Goal: Task Accomplishment & Management: Use online tool/utility

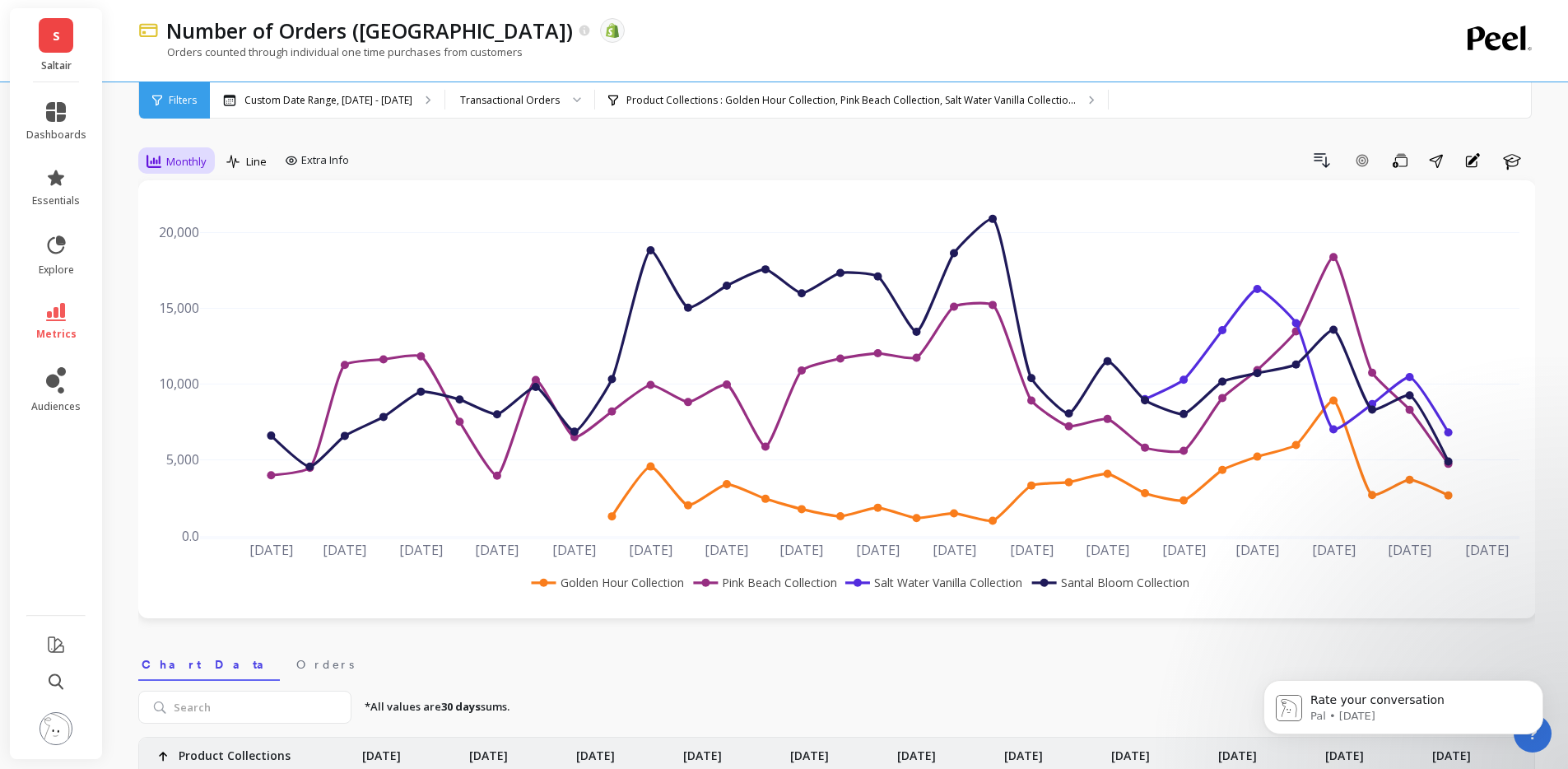
click at [181, 157] on span "Monthly" at bounding box center [186, 162] width 40 height 16
click at [214, 327] on div "Quarterly" at bounding box center [199, 324] width 94 height 16
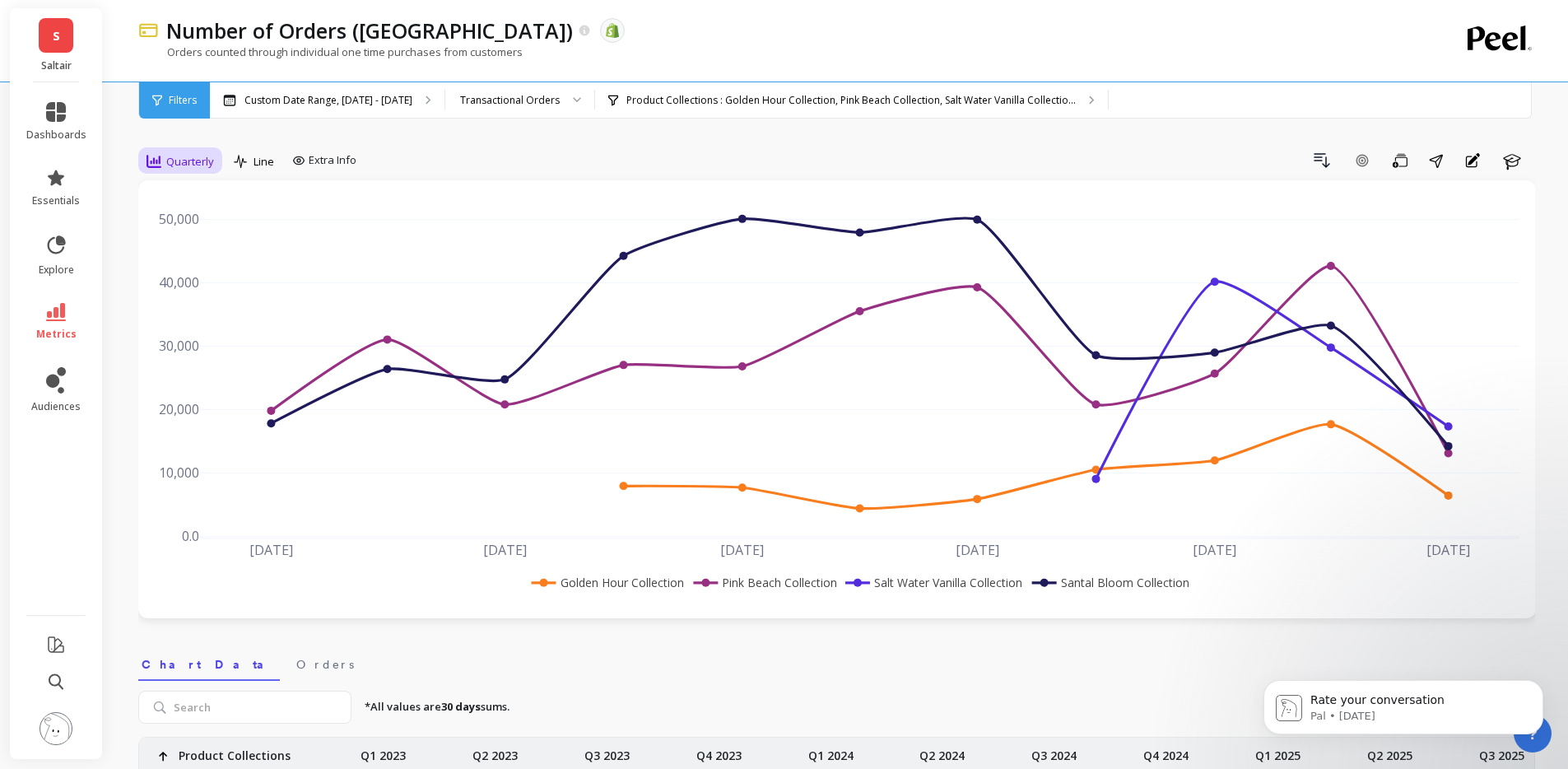
click at [196, 167] on span "Quarterly" at bounding box center [189, 162] width 47 height 16
click at [220, 288] on div "Monthly" at bounding box center [199, 293] width 94 height 16
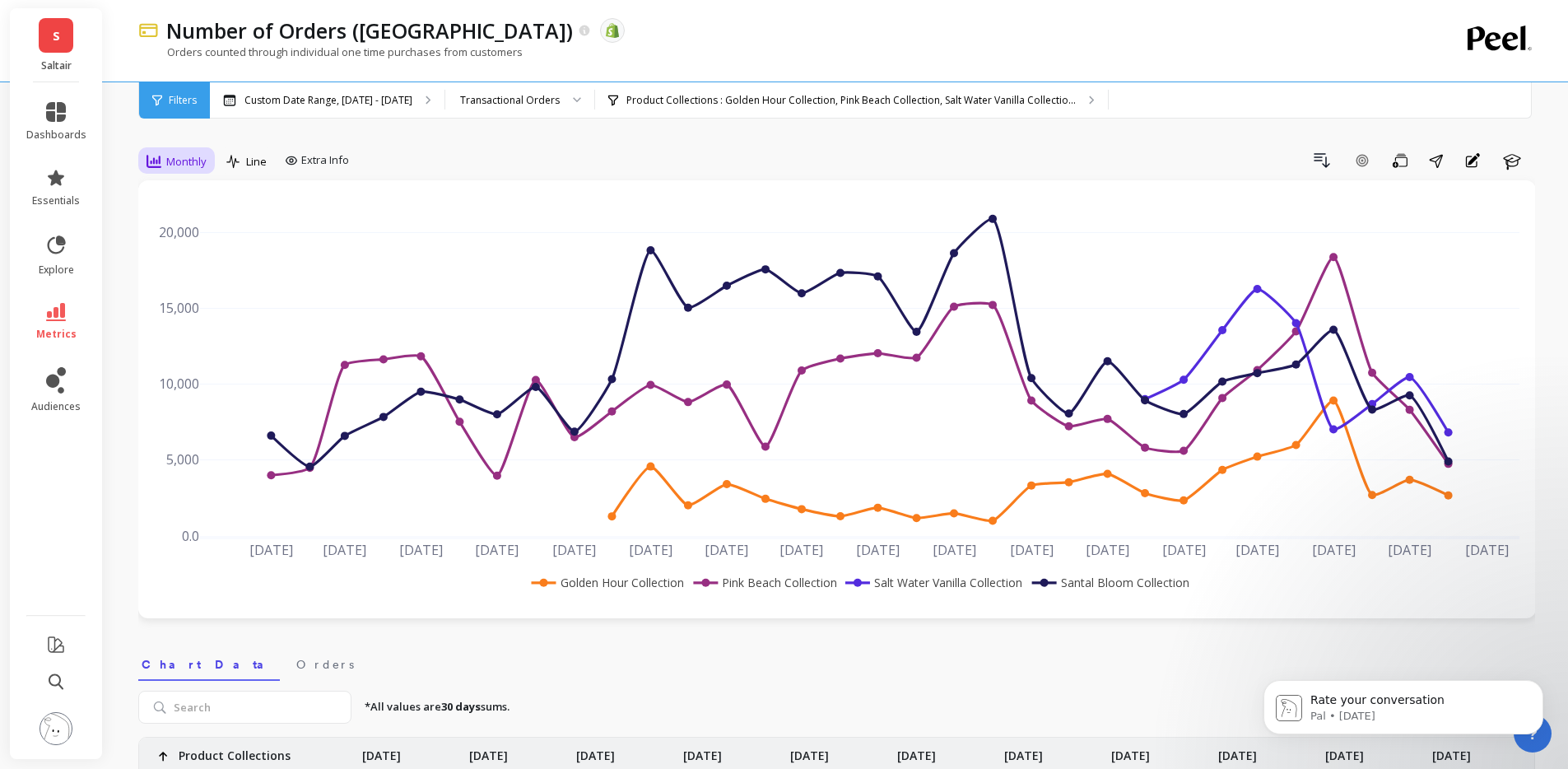
click at [189, 160] on span "Monthly" at bounding box center [186, 162] width 40 height 16
click at [195, 388] on div "Yearly" at bounding box center [199, 383] width 94 height 16
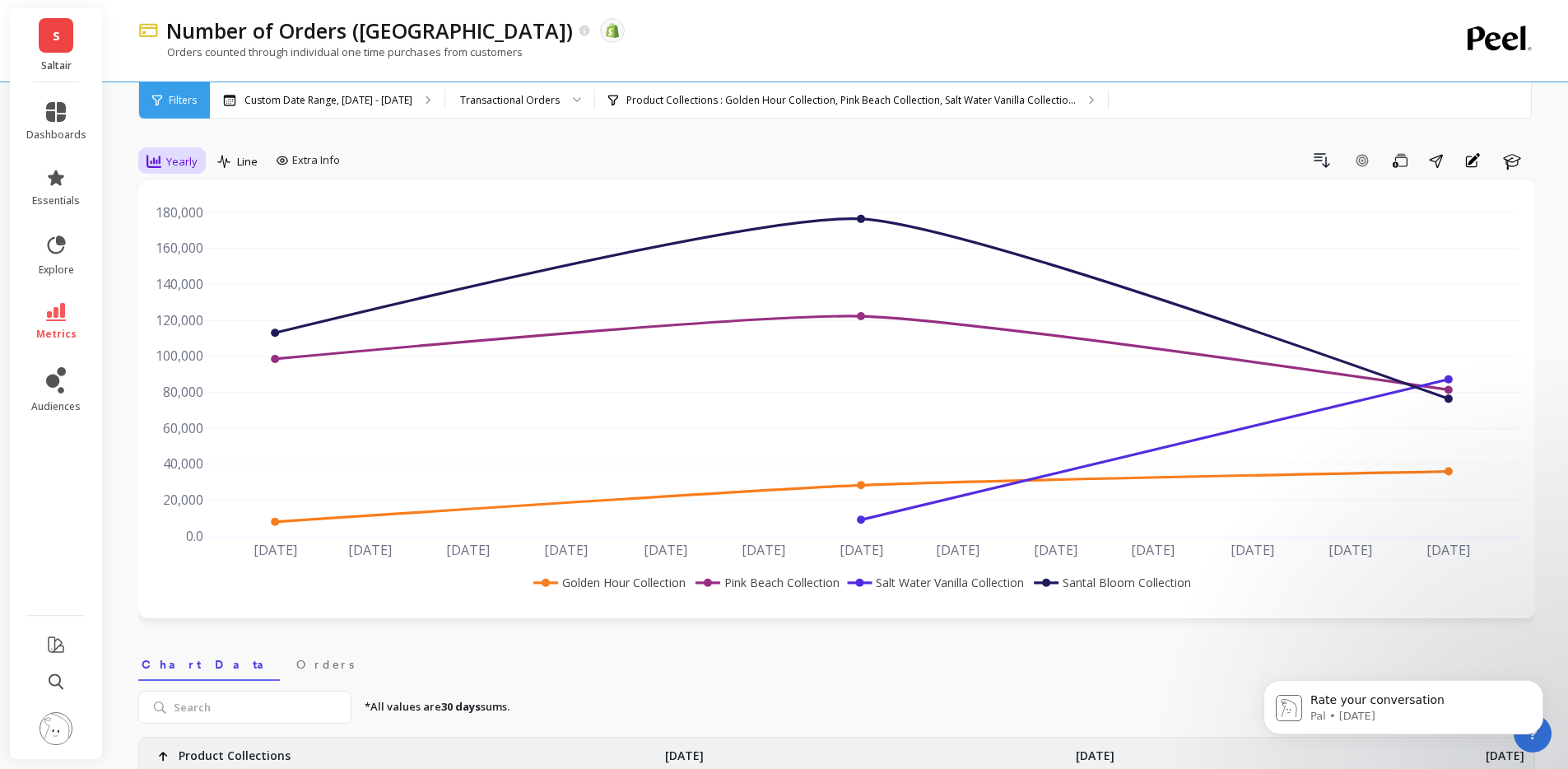
click at [179, 162] on span "Yearly" at bounding box center [182, 162] width 31 height 16
click at [201, 323] on div "Quarterly" at bounding box center [199, 324] width 94 height 16
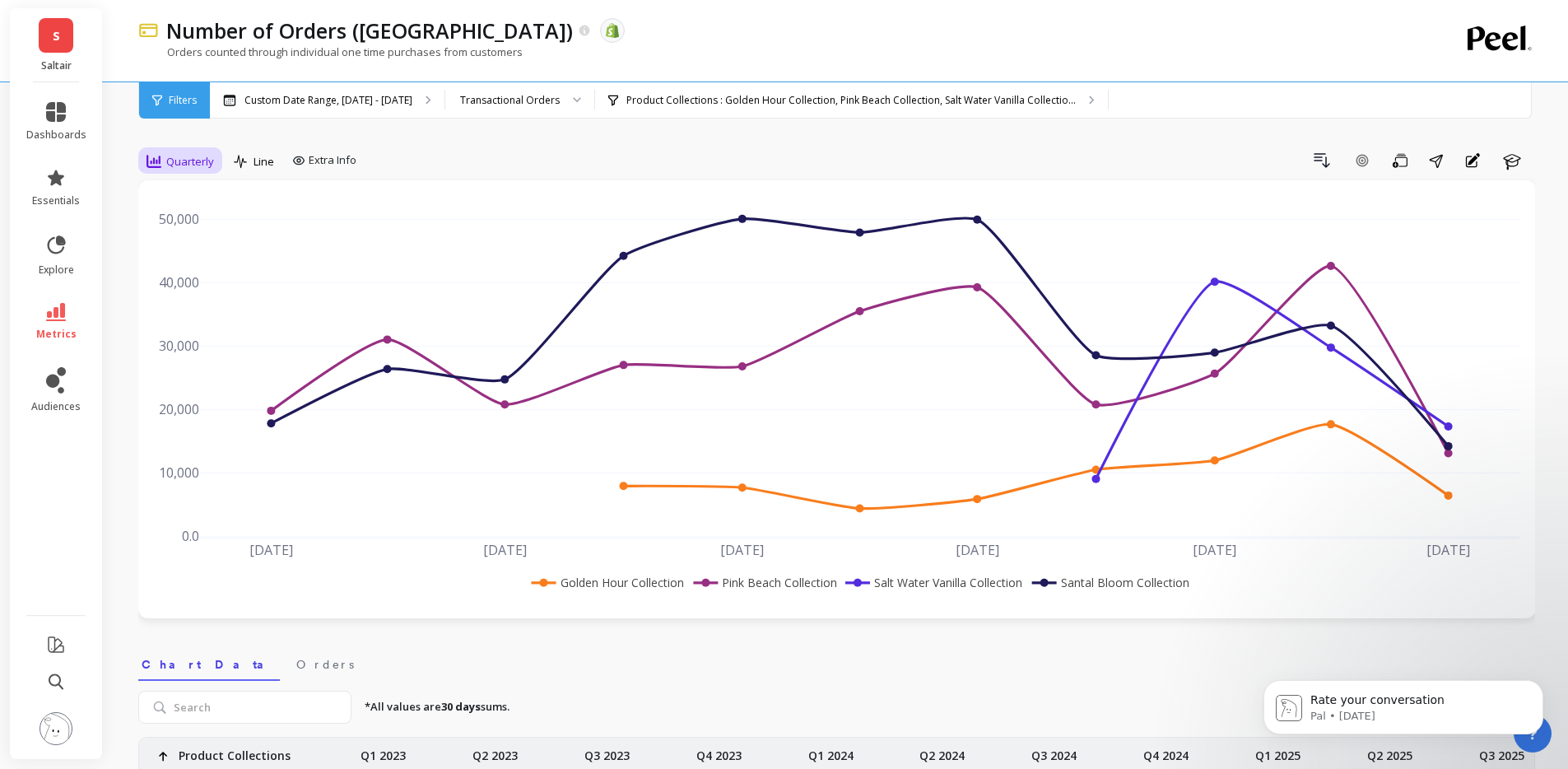
click at [191, 156] on span "Quarterly" at bounding box center [189, 162] width 47 height 16
click at [213, 292] on div "Monthly" at bounding box center [199, 293] width 94 height 16
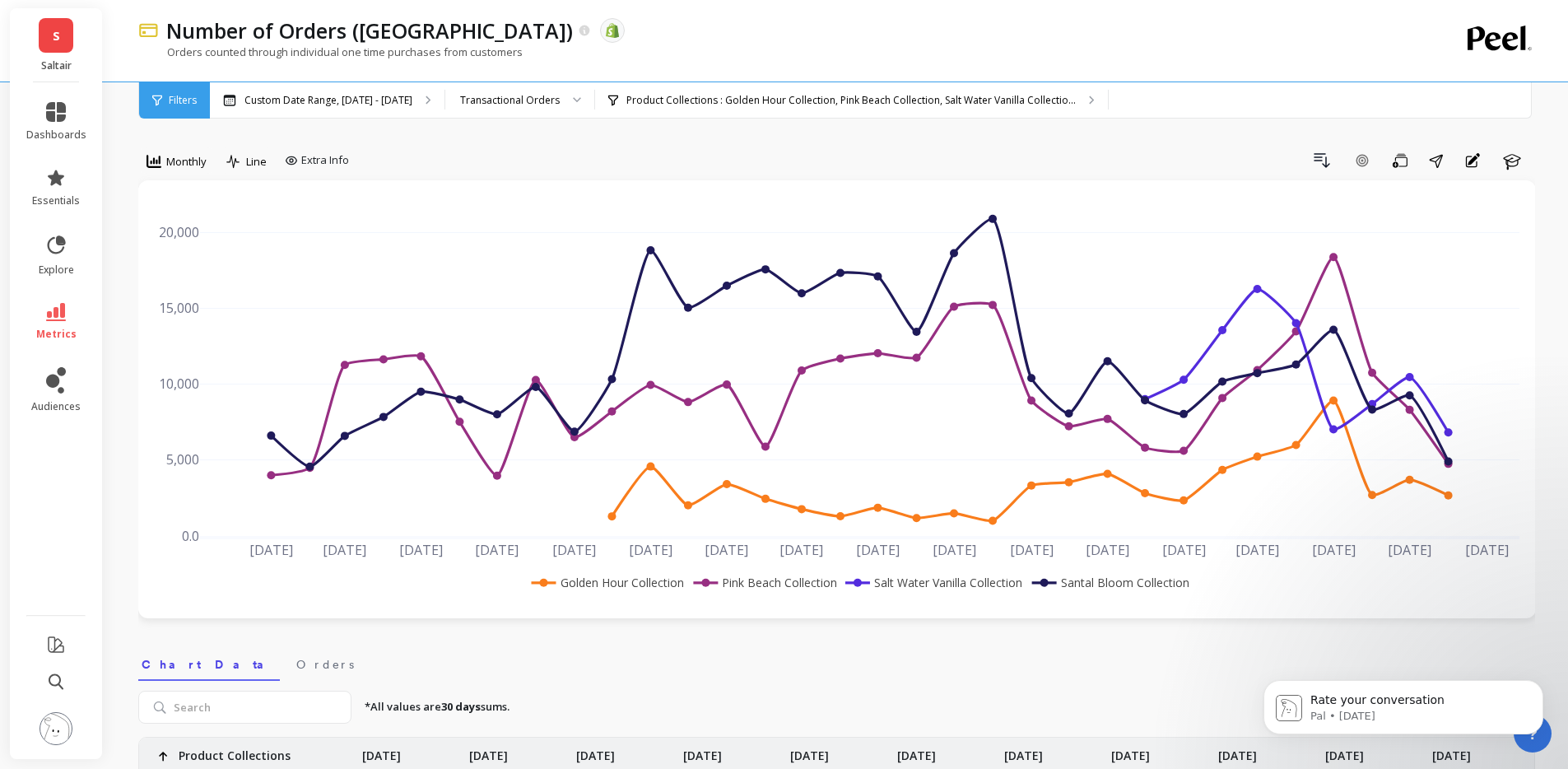
click at [670, 36] on div "Number of Orders (tx) The data you are viewing comes from: Shopify" at bounding box center [779, 30] width 1242 height 28
click at [82, 325] on link "metrics" at bounding box center [57, 322] width 60 height 38
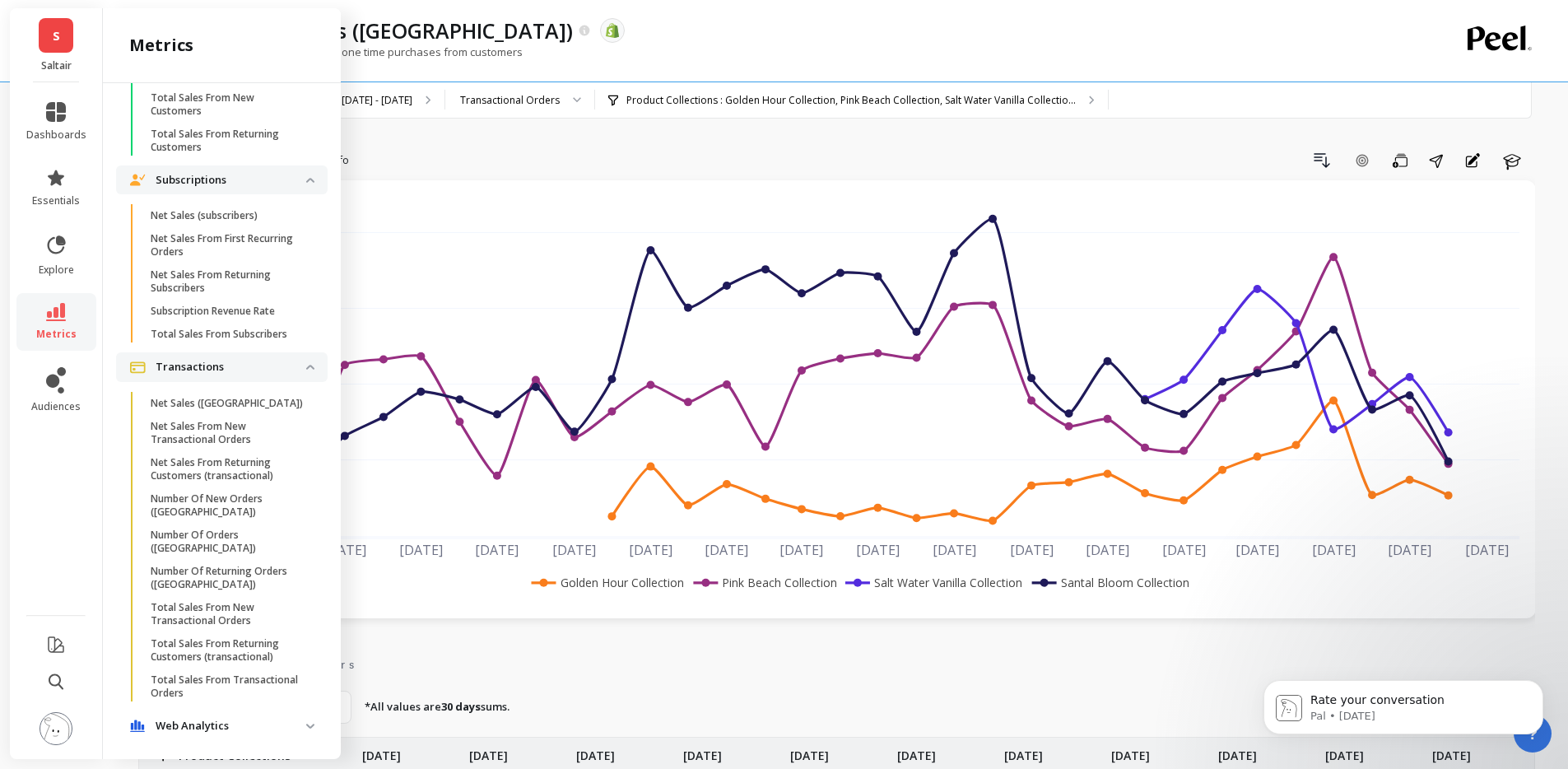
click at [472, 167] on div "Drill Down Add Goal Save Share Annotations Learn" at bounding box center [945, 160] width 1180 height 27
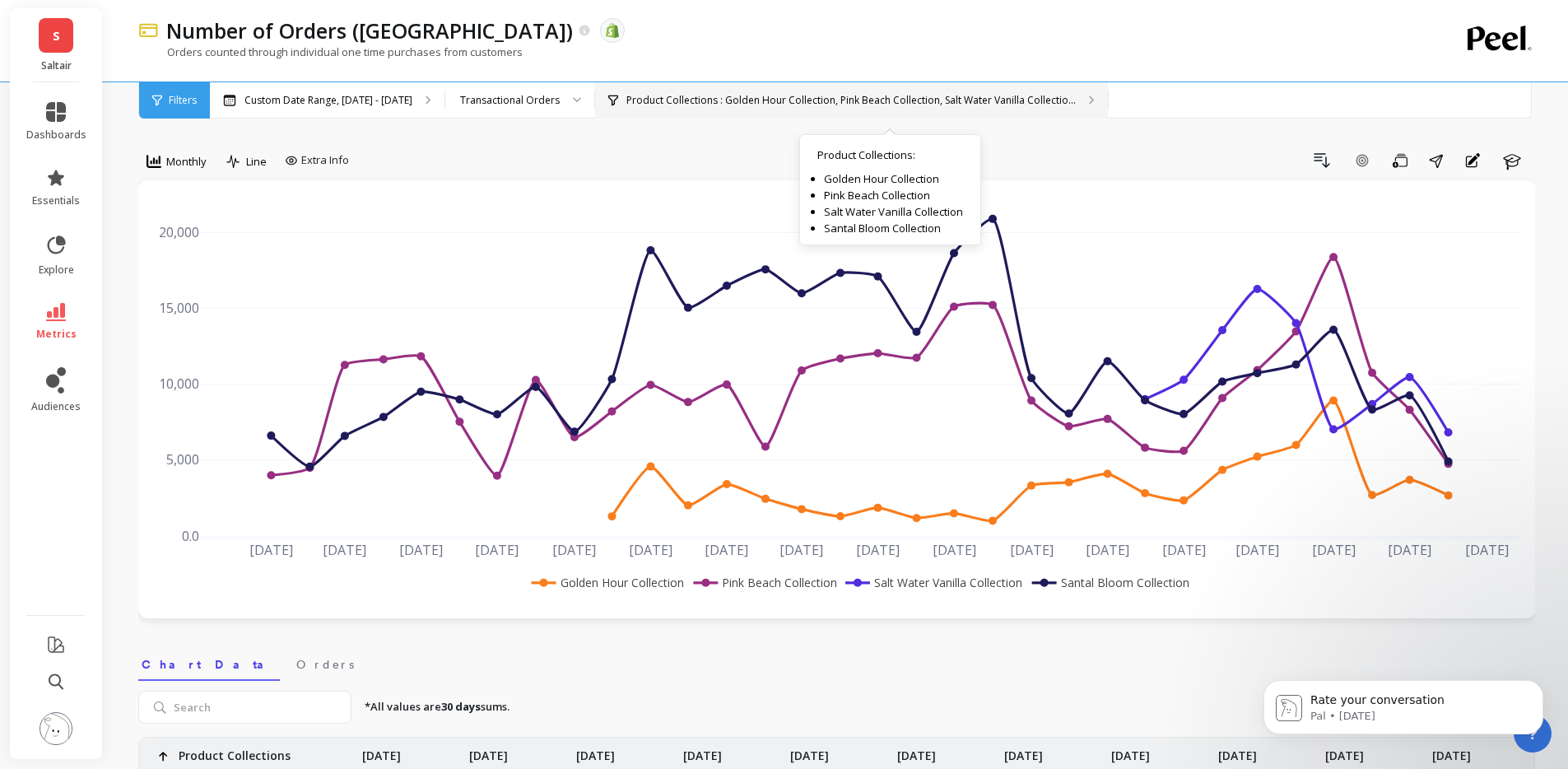
click at [958, 94] on p "Product Collections : Golden Hour Collection, Pink Beach Collection, Salt Water…" at bounding box center [851, 100] width 449 height 13
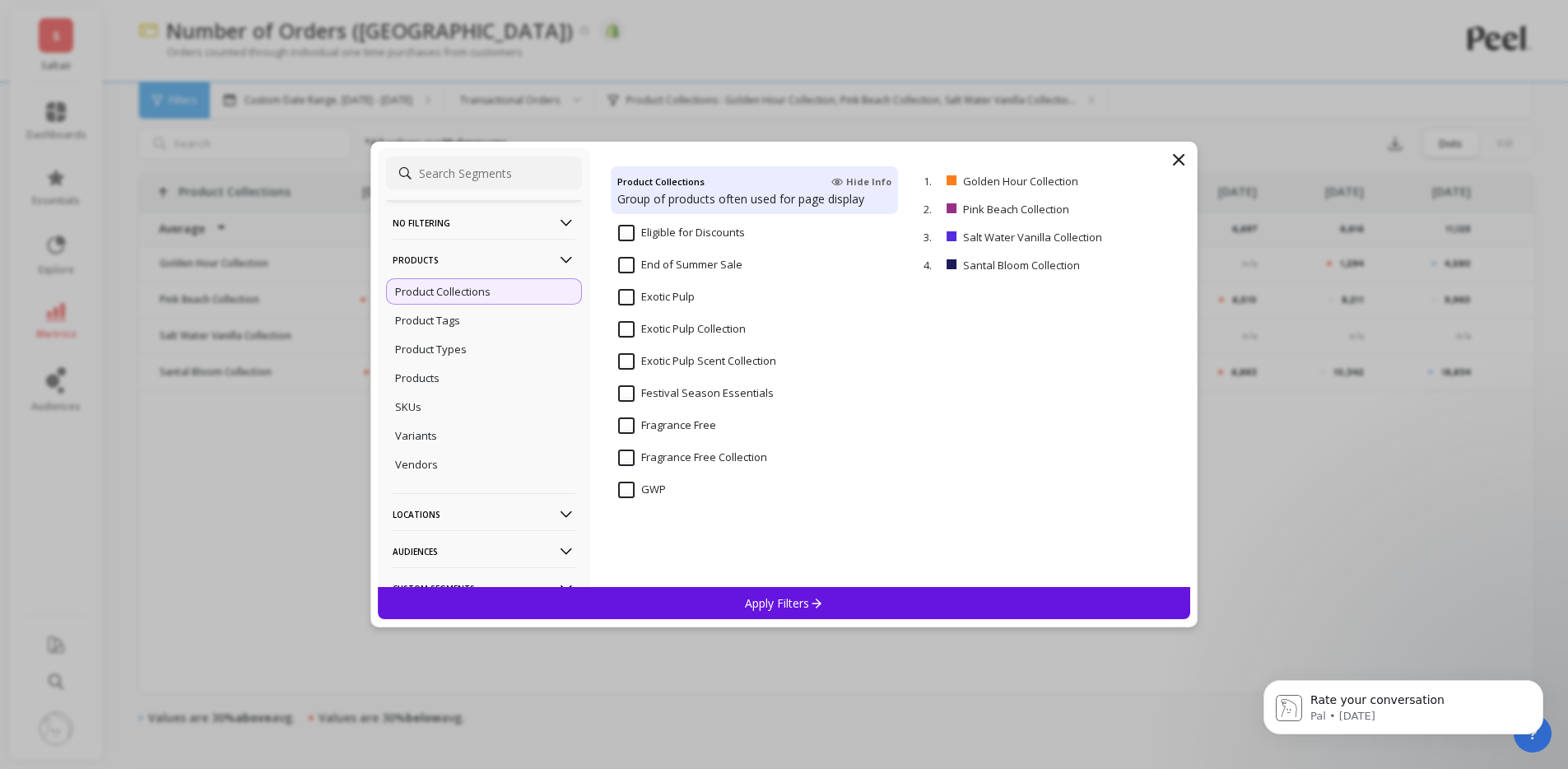
scroll to position [1661, 0]
click at [683, 326] on Collection "Exotic Pulp Collection" at bounding box center [682, 327] width 127 height 16
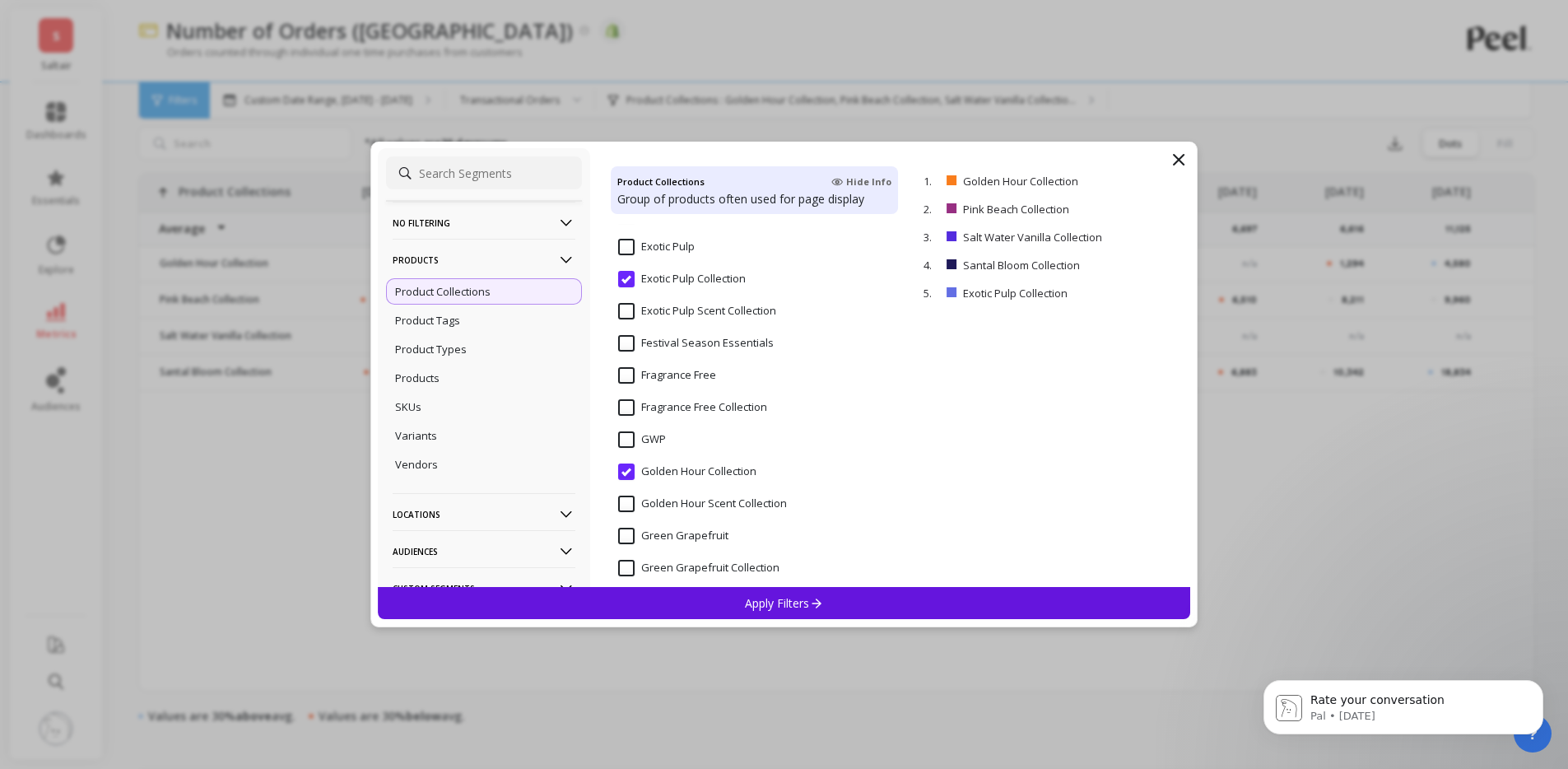
scroll to position [2262, 0]
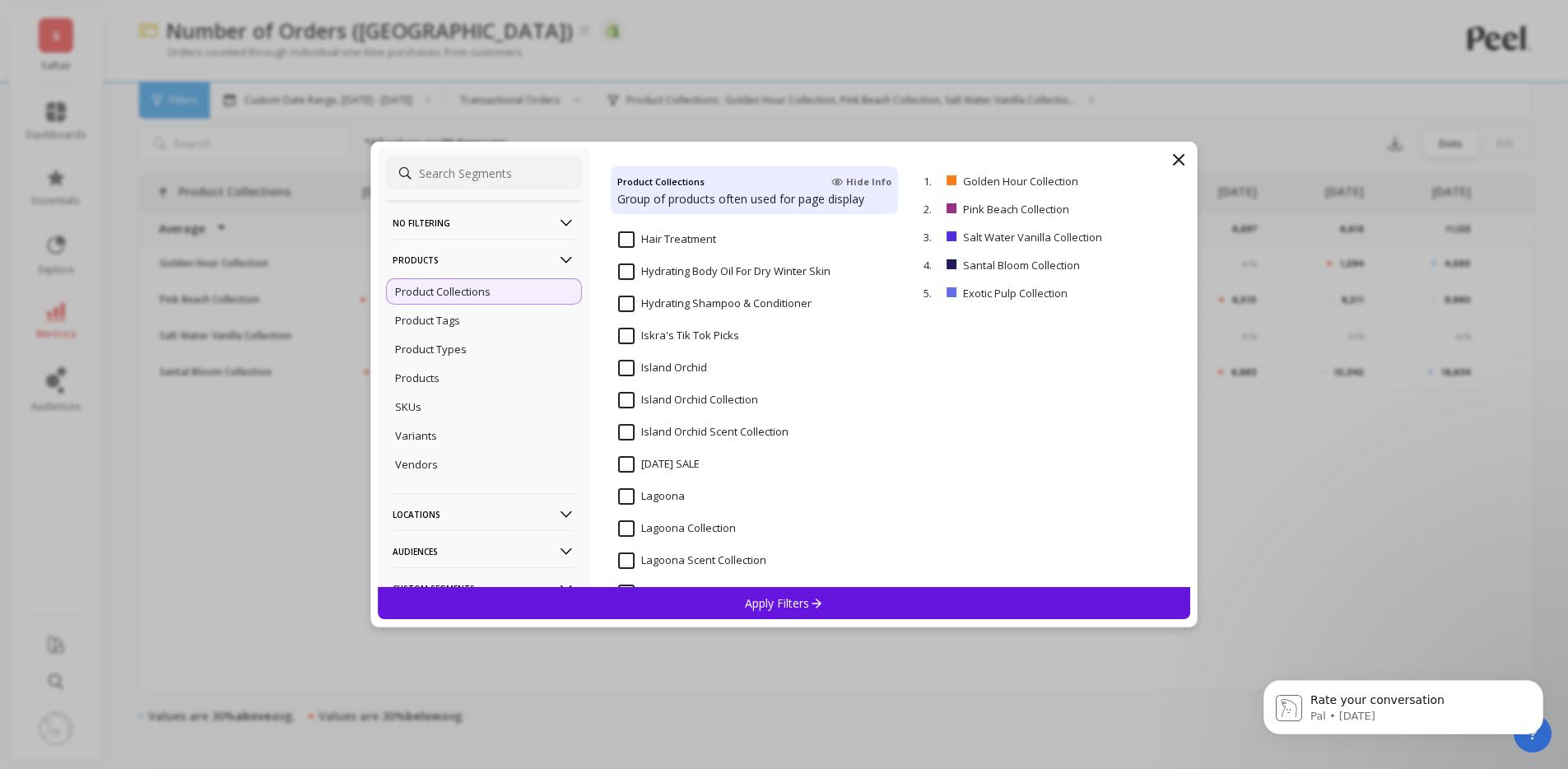
click at [707, 399] on Collection "Island Orchid Collection" at bounding box center [688, 400] width 139 height 16
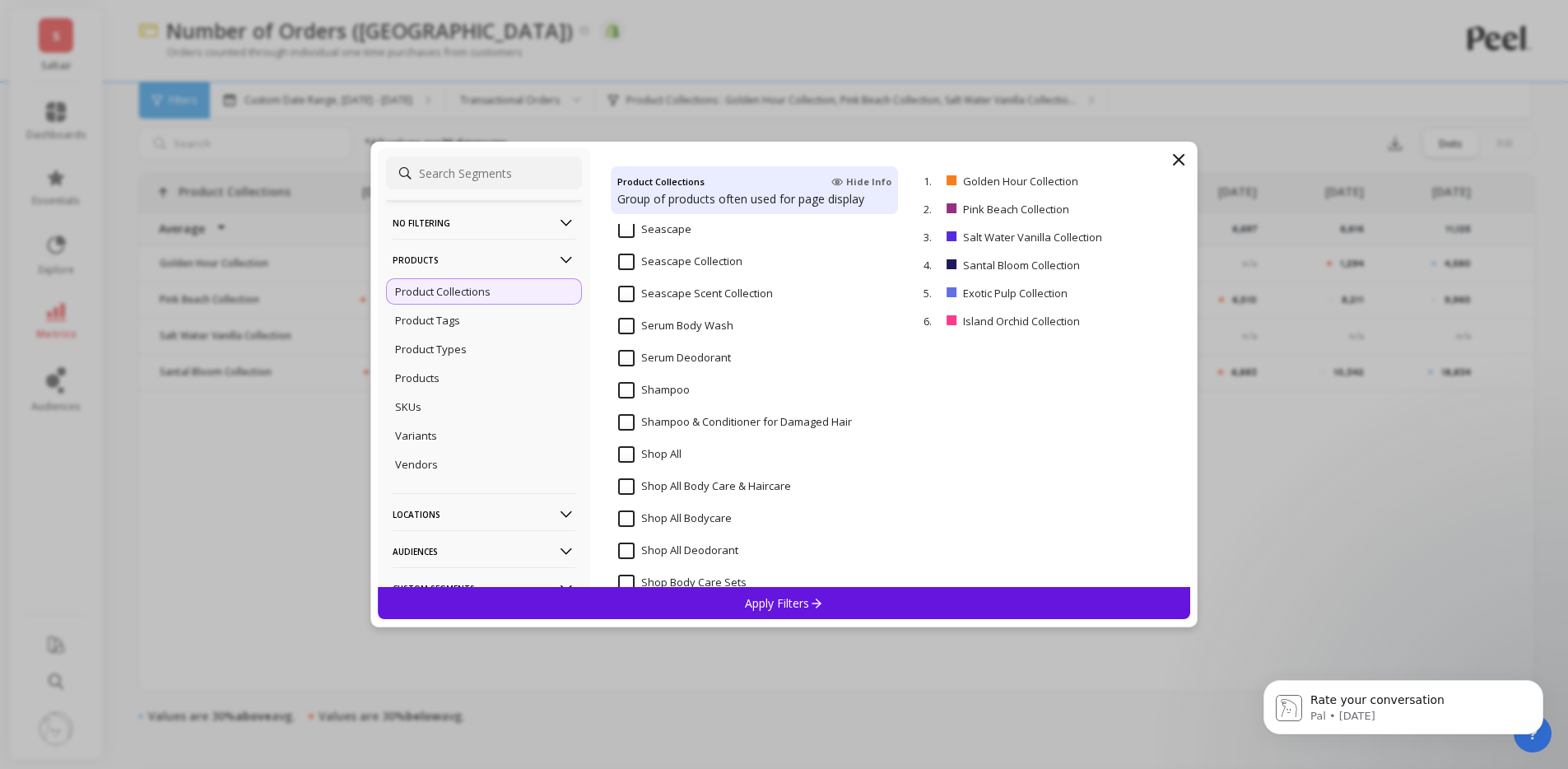
scroll to position [3684, 0]
click at [698, 264] on Collection "Seascape Collection" at bounding box center [680, 262] width 124 height 16
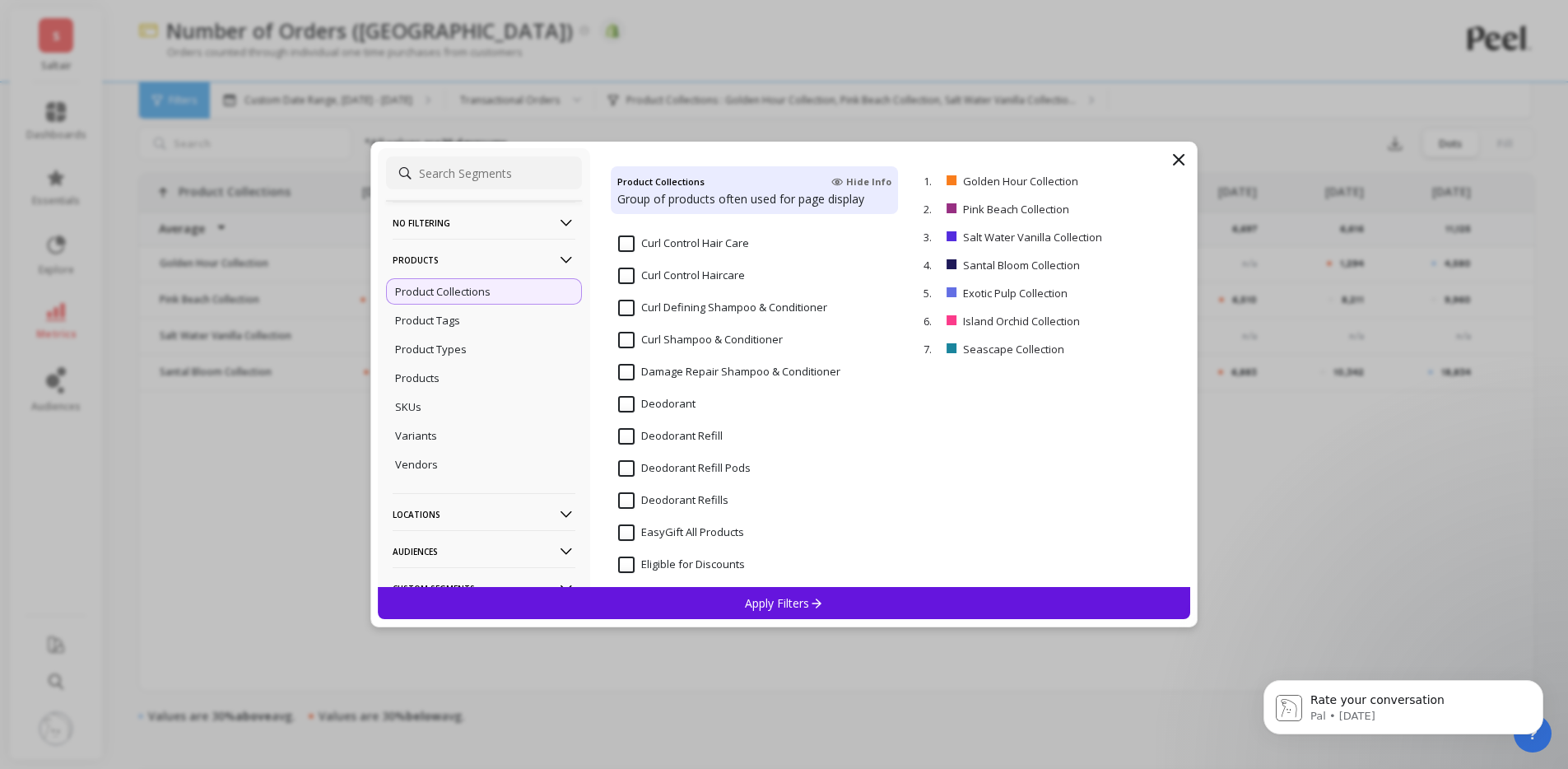
scroll to position [1745, 0]
click at [712, 499] on Grapefruit "Green Grapefruit" at bounding box center [673, 500] width 110 height 16
click at [712, 500] on Grapefruit "Green Grapefruit" at bounding box center [673, 500] width 110 height 16
click at [711, 539] on Collection "Green Grapefruit Collection" at bounding box center [698, 532] width 161 height 16
click at [722, 599] on div "Apply Filters" at bounding box center [784, 602] width 813 height 32
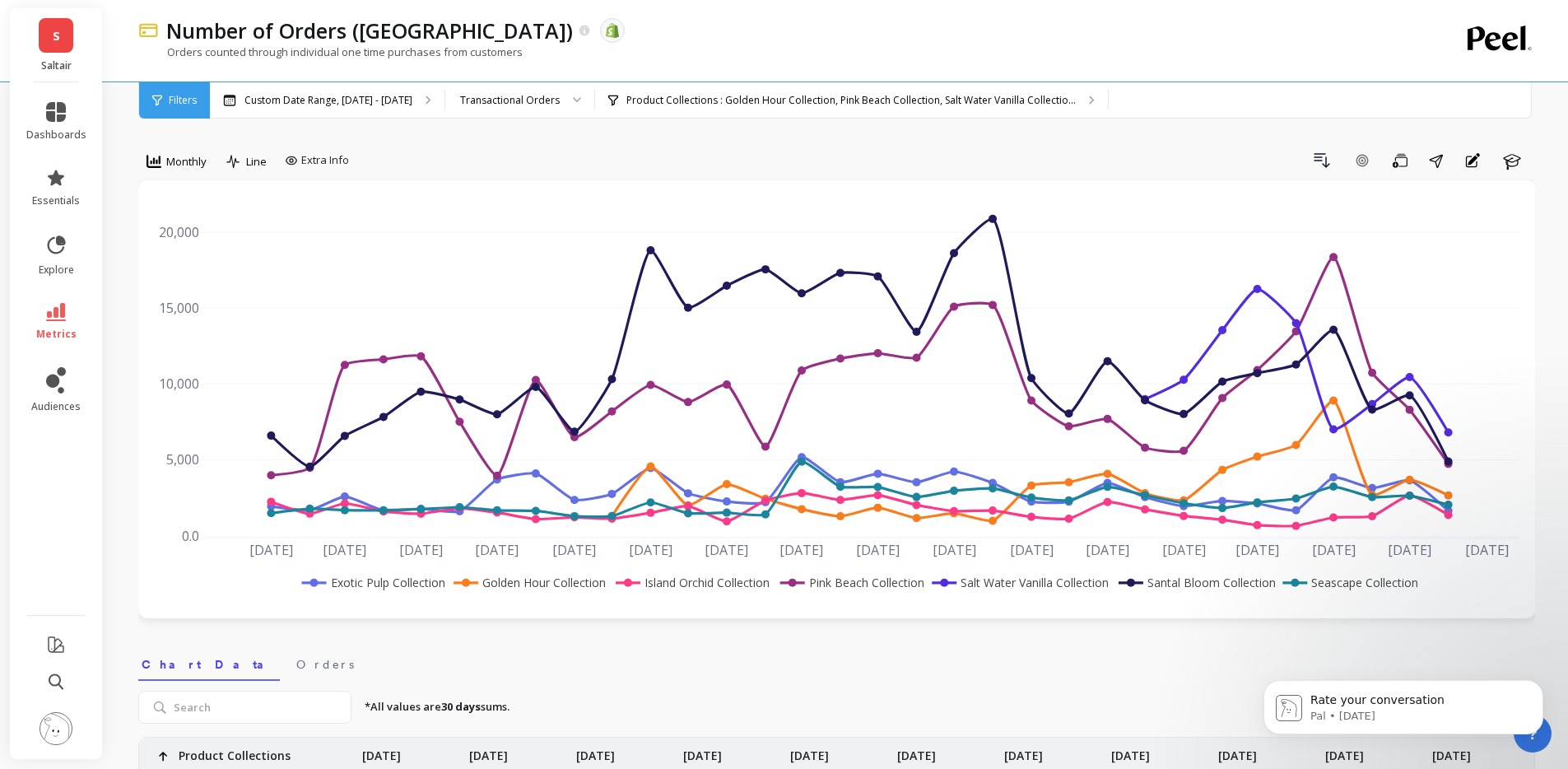
click at [1230, 52] on div "Orders counted through individual one time purchases from customers" at bounding box center [769, 60] width 1261 height 31
